Goal: Task Accomplishment & Management: Use online tool/utility

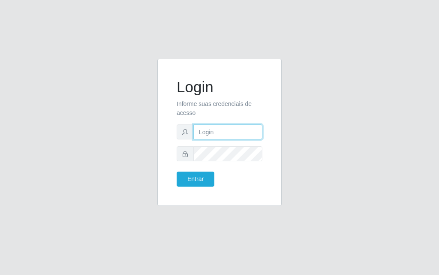
click at [211, 132] on input "text" at bounding box center [227, 131] width 69 height 15
type input "luiz@divinofogao"
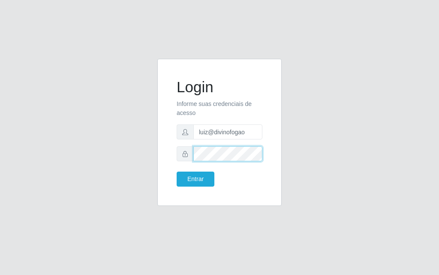
click at [177, 171] on button "Entrar" at bounding box center [196, 178] width 38 height 15
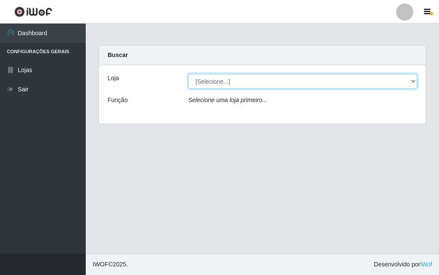
click at [197, 83] on select "[Selecione...] Divino Fogão - [GEOGRAPHIC_DATA]" at bounding box center [302, 81] width 229 height 15
select select "499"
click at [188, 74] on select "[Selecione...] Divino Fogão - [GEOGRAPHIC_DATA]" at bounding box center [302, 81] width 229 height 15
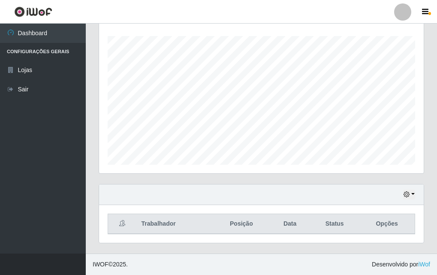
scroll to position [13, 0]
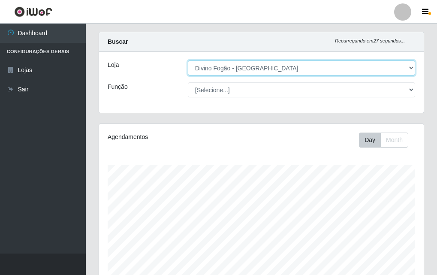
click at [271, 73] on select "[Selecione...] Divino Fogão - [GEOGRAPHIC_DATA]" at bounding box center [301, 67] width 227 height 15
click at [270, 73] on select "[Selecione...] Divino Fogão - [GEOGRAPHIC_DATA]" at bounding box center [301, 67] width 227 height 15
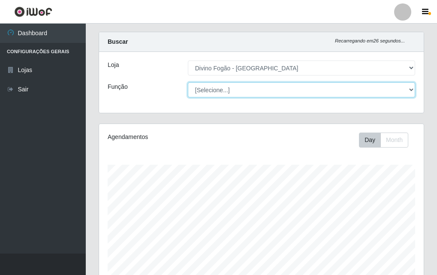
click at [264, 94] on select "[Selecione...] ASG ASG + ASG ++ Auxiliar de Cozinha Auxiliar de Cozinha + Auxil…" at bounding box center [301, 89] width 227 height 15
select select "9"
click at [188, 82] on select "[Selecione...] ASG ASG + ASG ++ Auxiliar de Cozinha Auxiliar de Cozinha + Auxil…" at bounding box center [301, 89] width 227 height 15
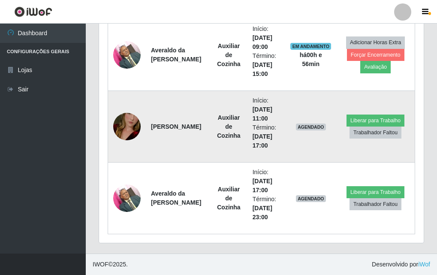
scroll to position [300, 0]
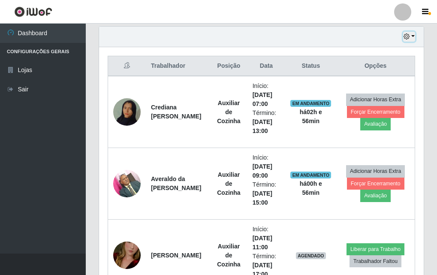
click at [412, 33] on button "button" at bounding box center [409, 37] width 12 height 10
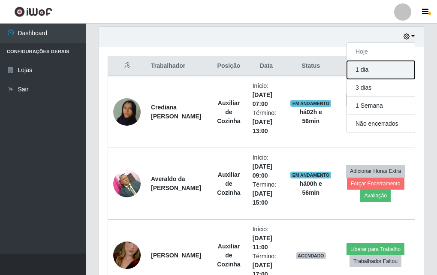
click at [392, 72] on button "1 dia" at bounding box center [381, 70] width 68 height 18
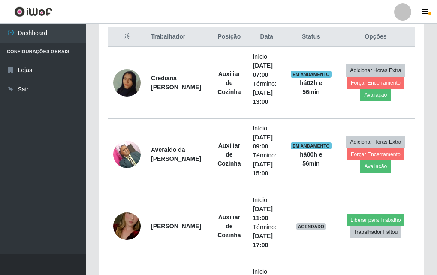
scroll to position [200, 0]
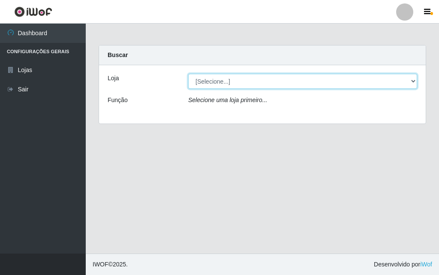
drag, startPoint x: 260, startPoint y: 75, endPoint x: 260, endPoint y: 81, distance: 6.0
click at [260, 76] on select "[Selecione...] Divino Fogão - [GEOGRAPHIC_DATA]" at bounding box center [302, 81] width 229 height 15
select select "499"
click at [188, 74] on select "[Selecione...] Divino Fogão - [GEOGRAPHIC_DATA]" at bounding box center [302, 81] width 229 height 15
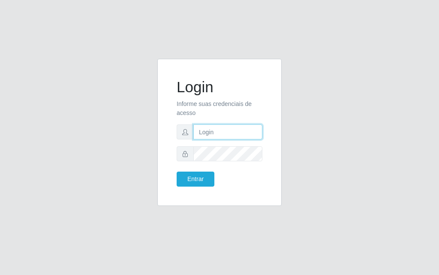
drag, startPoint x: 206, startPoint y: 129, endPoint x: 208, endPoint y: 132, distance: 4.4
click at [207, 132] on input "text" at bounding box center [227, 131] width 69 height 15
type input "A2025iwof"
click at [177, 171] on button "Entrar" at bounding box center [196, 178] width 38 height 15
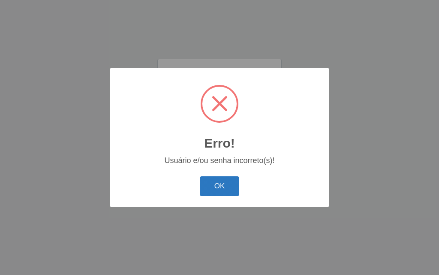
click at [219, 180] on button "OK" at bounding box center [220, 186] width 40 height 20
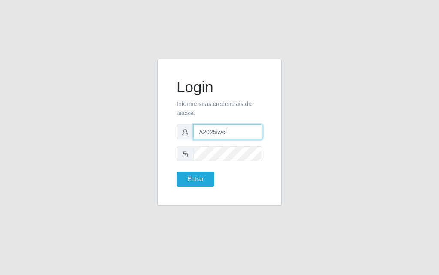
click at [238, 135] on input "A2025iwof" at bounding box center [227, 131] width 69 height 15
drag, startPoint x: 238, startPoint y: 135, endPoint x: 243, endPoint y: 131, distance: 5.8
click at [243, 132] on input "text" at bounding box center [227, 131] width 69 height 15
type input "luiz@divinofogao"
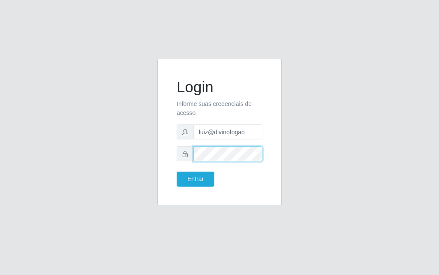
click at [177, 171] on button "Entrar" at bounding box center [196, 178] width 38 height 15
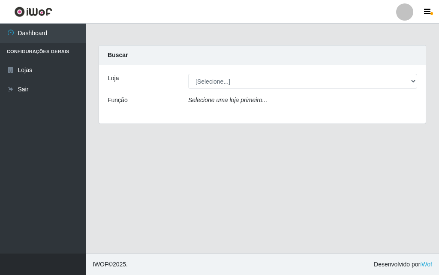
click at [265, 88] on div "Loja [Selecione...] Divino Fogão - Campina Grande Função Selecione uma loja pri…" at bounding box center [262, 94] width 327 height 58
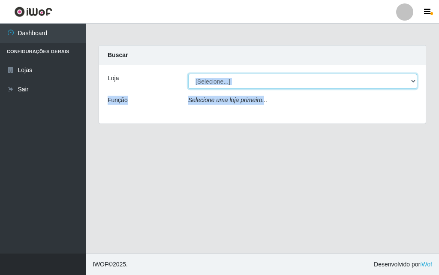
click at [265, 87] on select "[Selecione...] Divino Fogão - [GEOGRAPHIC_DATA]" at bounding box center [302, 81] width 229 height 15
select select "499"
click at [188, 74] on select "[Selecione...] Divino Fogão - [GEOGRAPHIC_DATA]" at bounding box center [302, 81] width 229 height 15
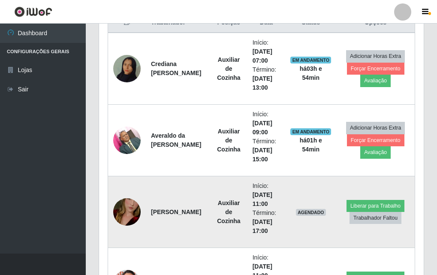
scroll to position [429, 0]
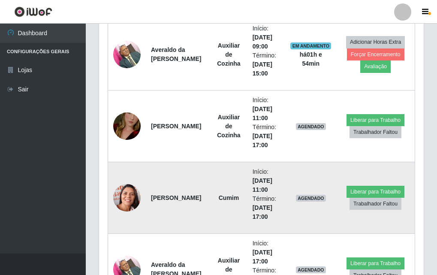
click at [132, 192] on img at bounding box center [126, 197] width 27 height 35
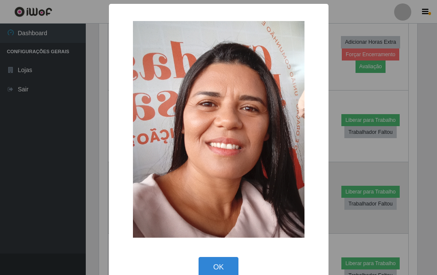
scroll to position [178, 320]
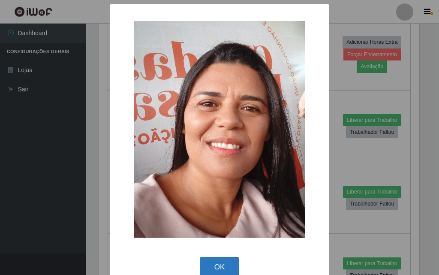
click at [220, 262] on button "OK" at bounding box center [220, 267] width 40 height 20
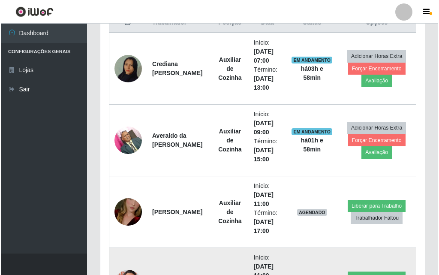
scroll to position [386, 0]
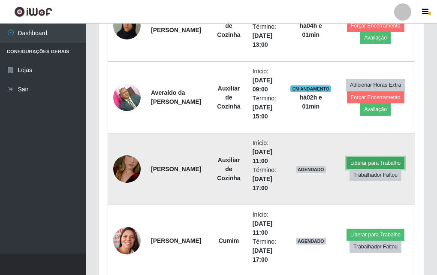
click at [364, 161] on button "Liberar para Trabalho" at bounding box center [375, 163] width 58 height 12
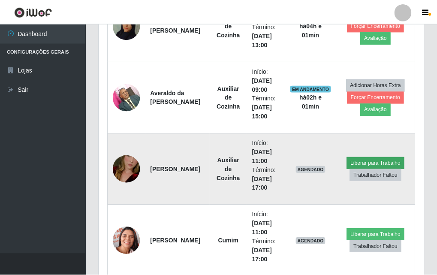
scroll to position [178, 320]
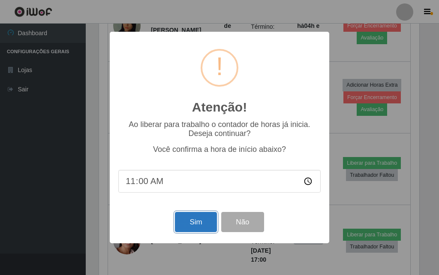
click at [215, 219] on button "Sim" at bounding box center [196, 222] width 42 height 20
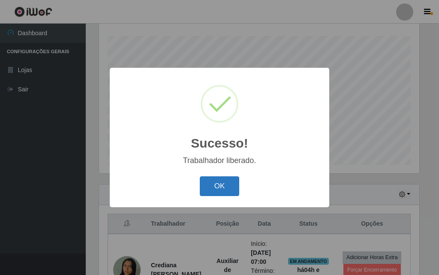
click at [213, 187] on button "OK" at bounding box center [220, 186] width 40 height 20
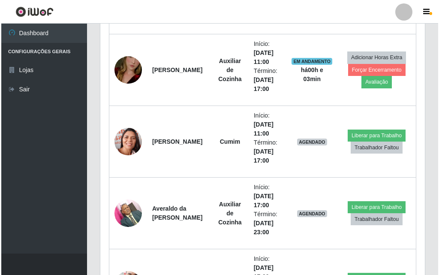
scroll to position [571, 0]
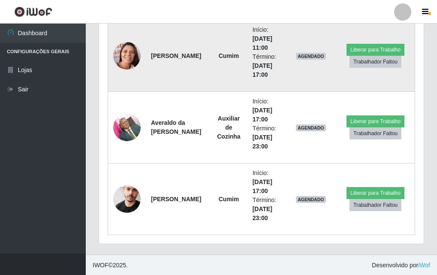
click at [132, 64] on img at bounding box center [126, 56] width 27 height 35
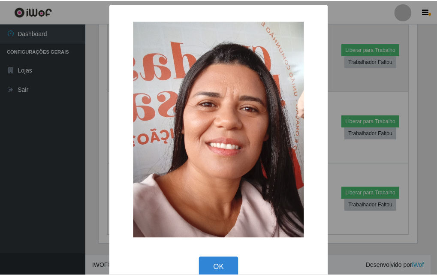
scroll to position [178, 320]
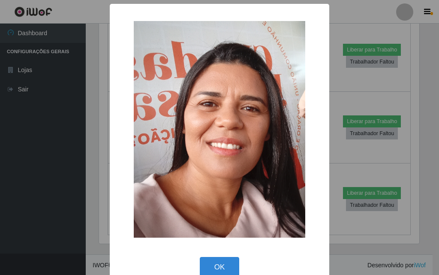
click at [204, 255] on div "OK Cancel" at bounding box center [219, 267] width 202 height 24
click at [211, 259] on button "OK" at bounding box center [220, 267] width 40 height 20
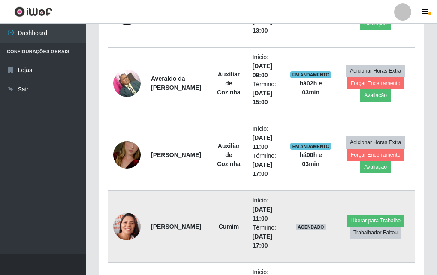
scroll to position [486, 0]
